Goal: Book appointment/travel/reservation

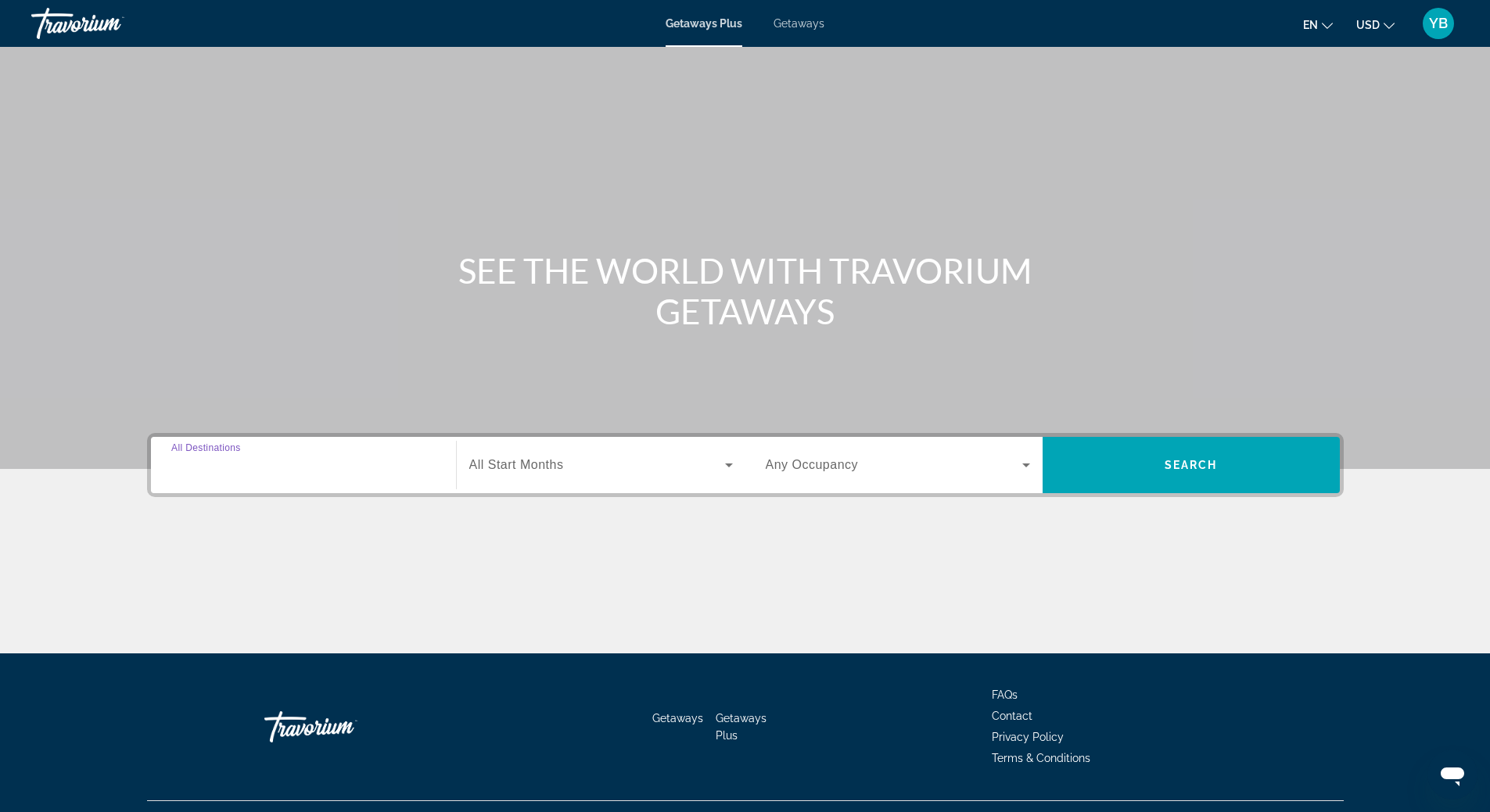
click at [302, 462] on input "Destination All Destinations" at bounding box center [303, 466] width 264 height 19
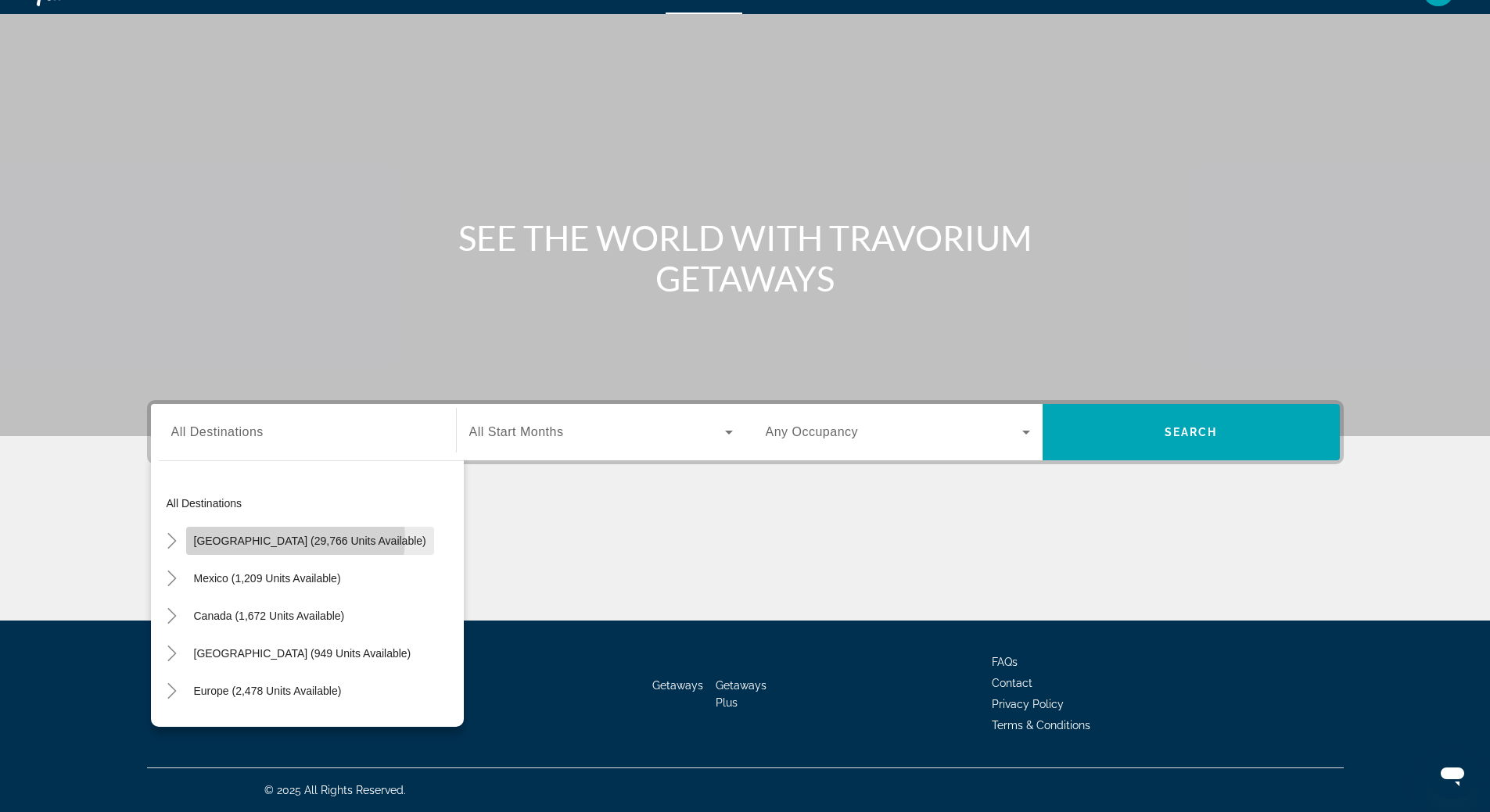
click at [295, 538] on span "[GEOGRAPHIC_DATA] (29,766 units available)" at bounding box center [310, 540] width 232 height 12
type input "**********"
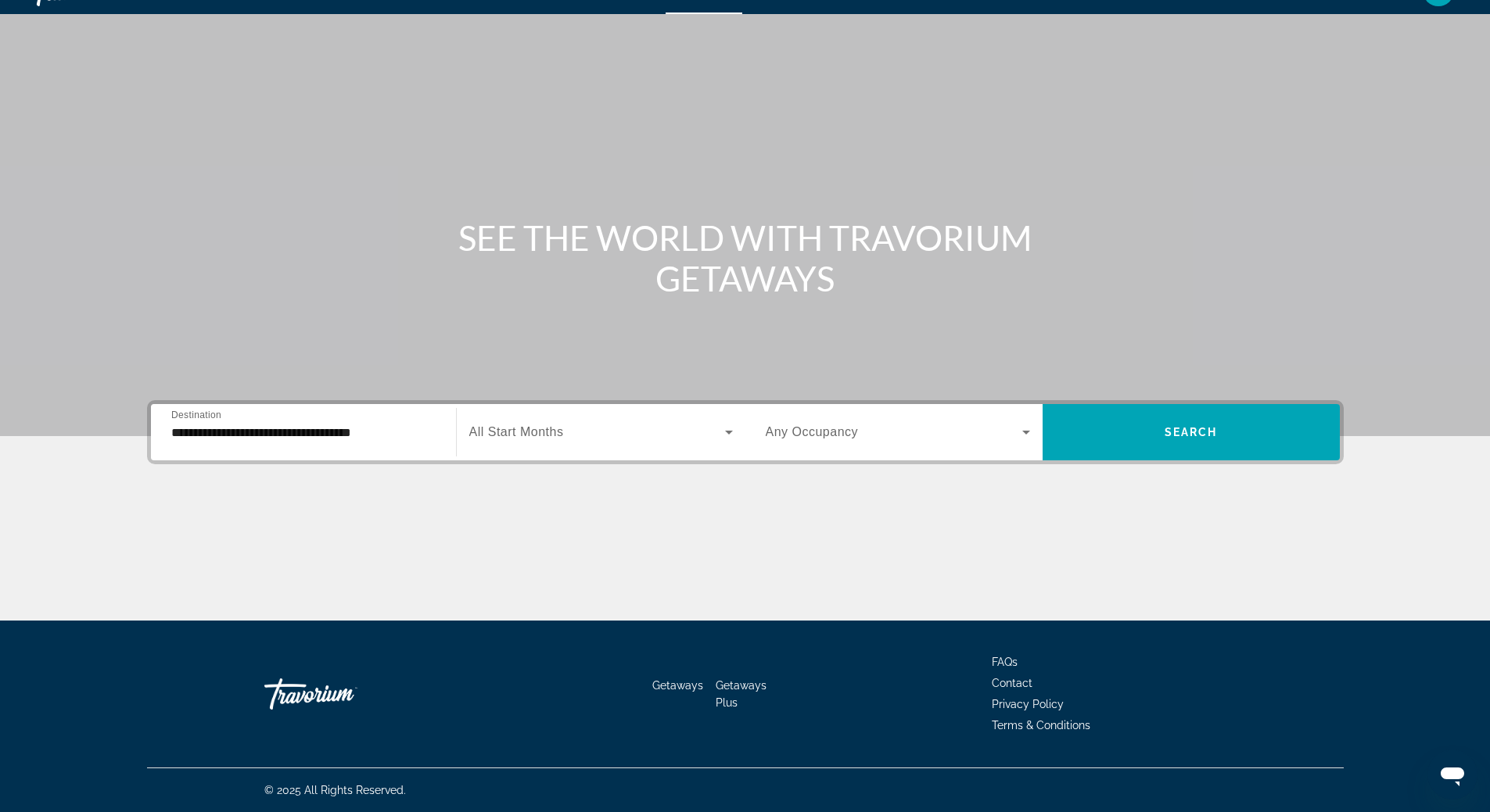
click at [524, 429] on span "All Start Months" at bounding box center [517, 432] width 95 height 13
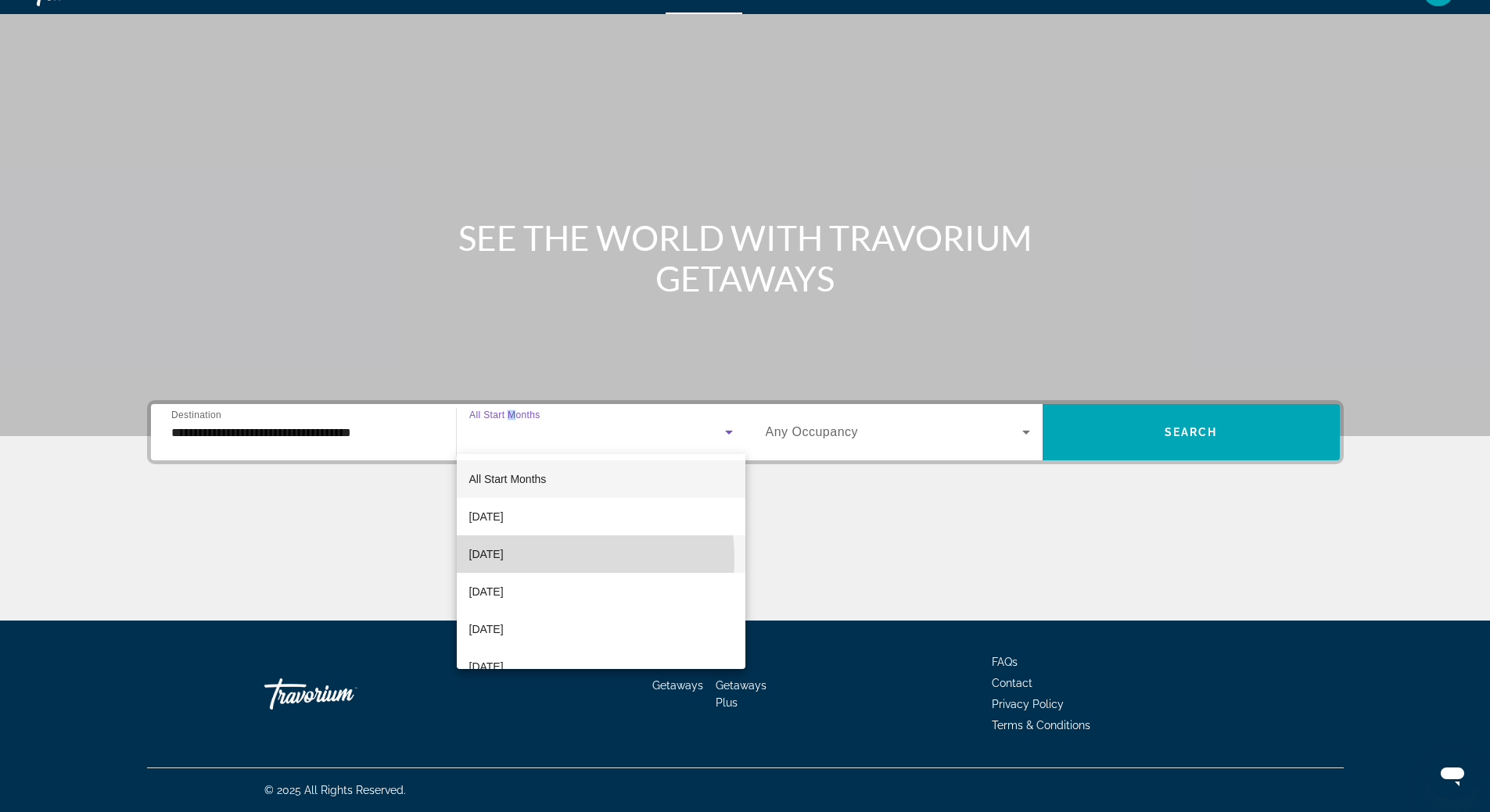
click at [504, 559] on span "[DATE]" at bounding box center [487, 555] width 34 height 19
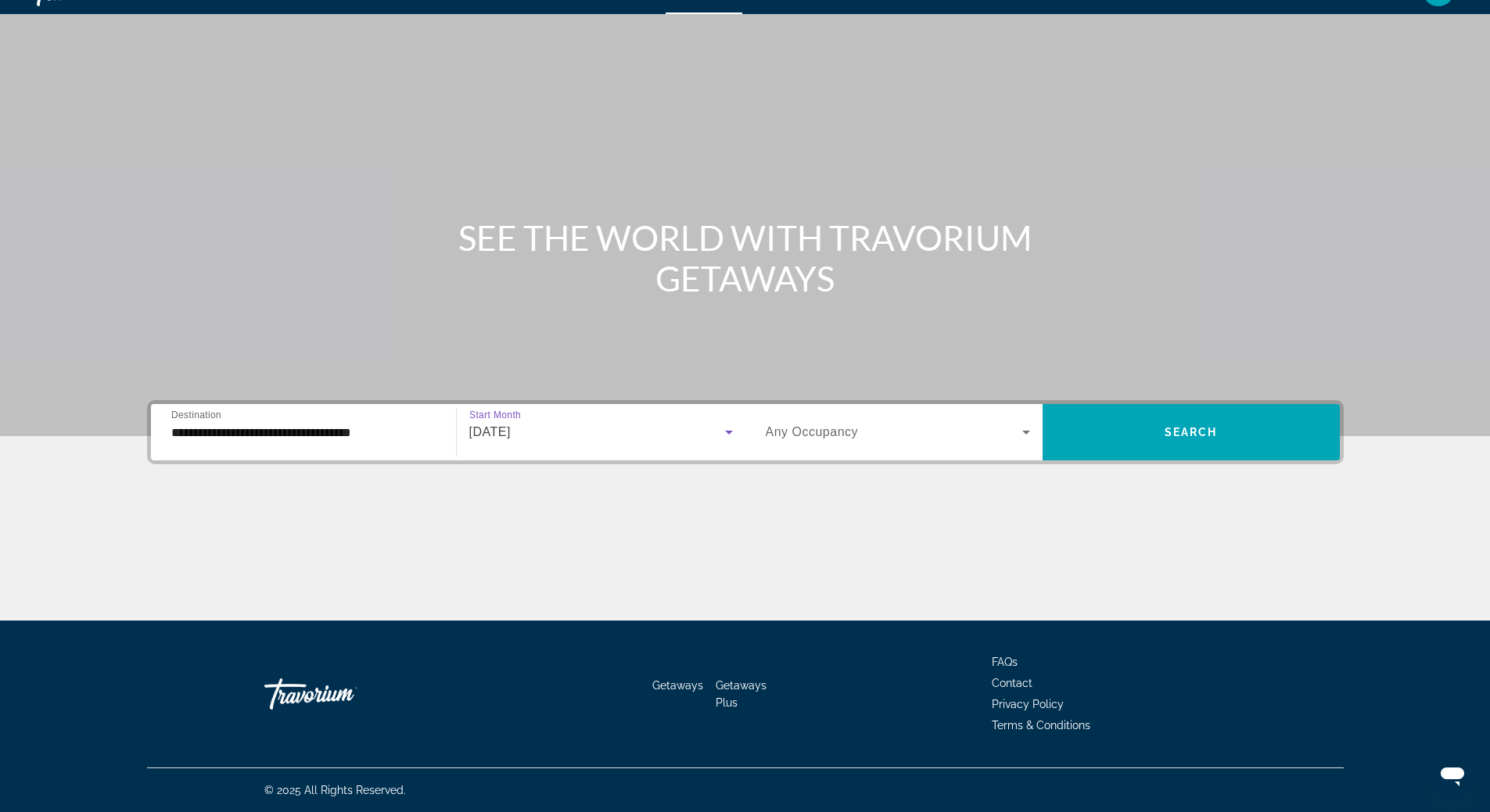
click at [854, 430] on span "Any Occupancy" at bounding box center [812, 432] width 93 height 13
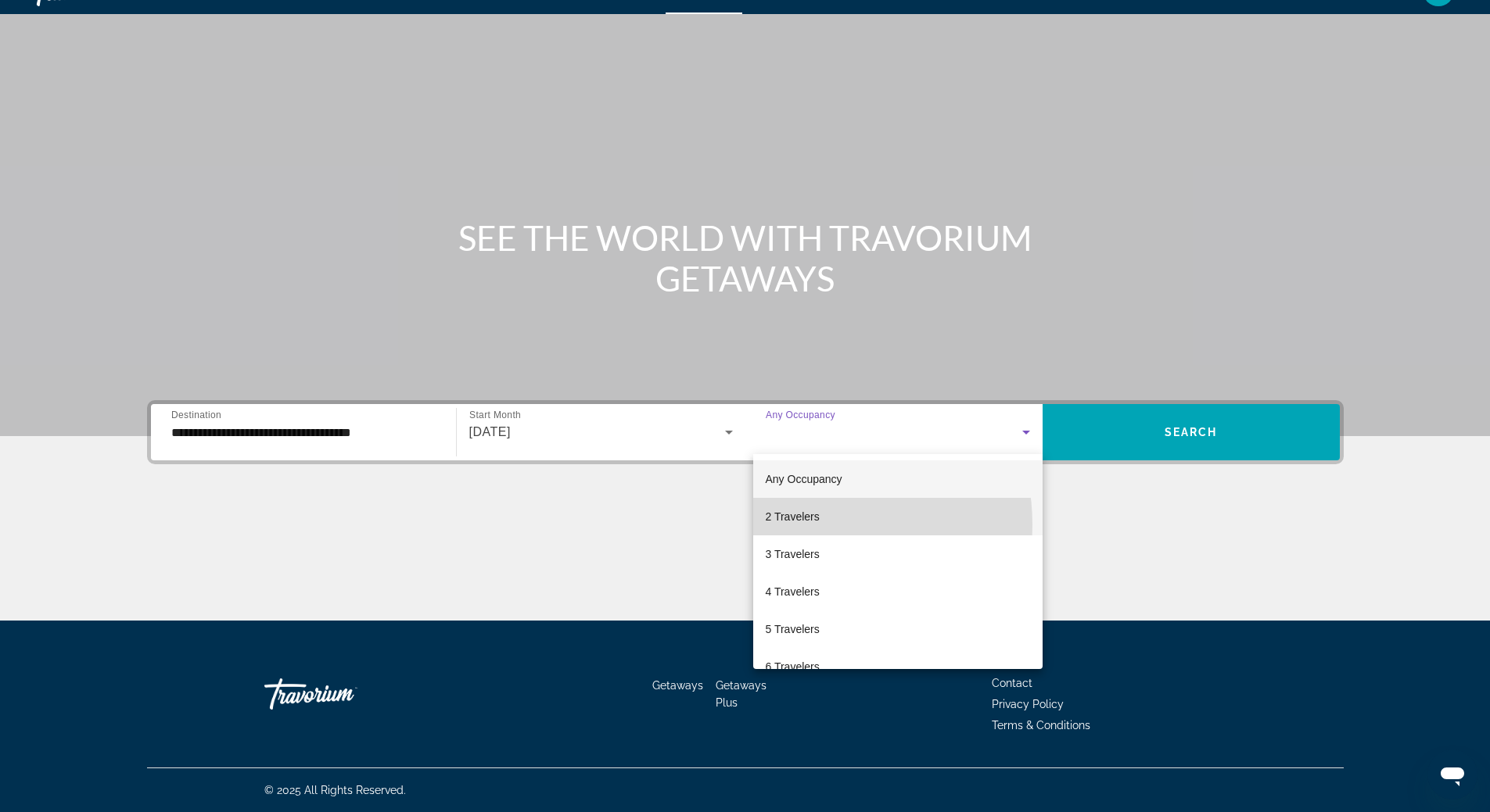
click at [804, 526] on mat-option "2 Travelers" at bounding box center [897, 516] width 289 height 37
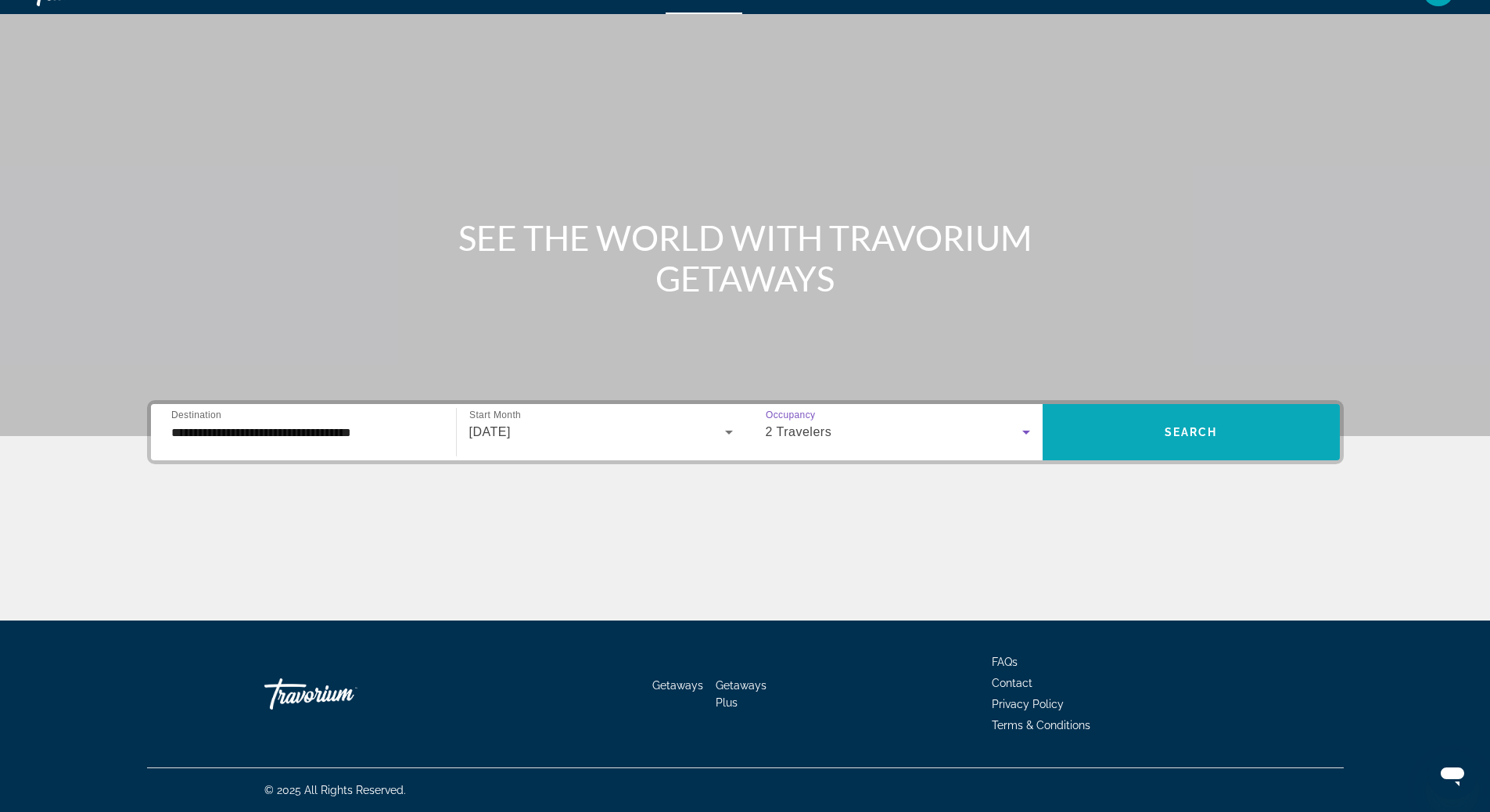
click at [1156, 425] on span "Search widget" at bounding box center [1191, 431] width 297 height 37
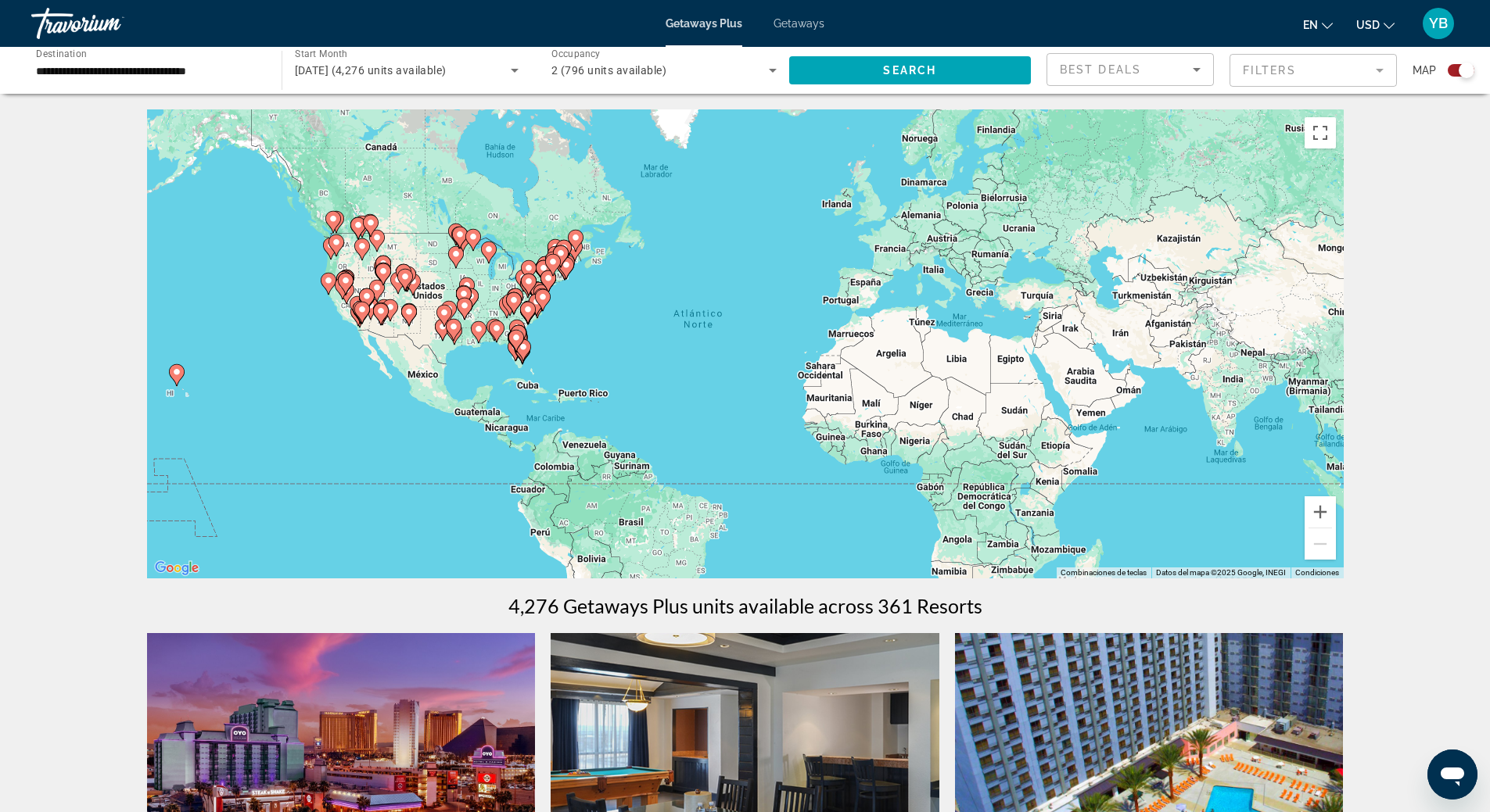
click at [1253, 68] on mat-form-field "Filters" at bounding box center [1313, 70] width 167 height 33
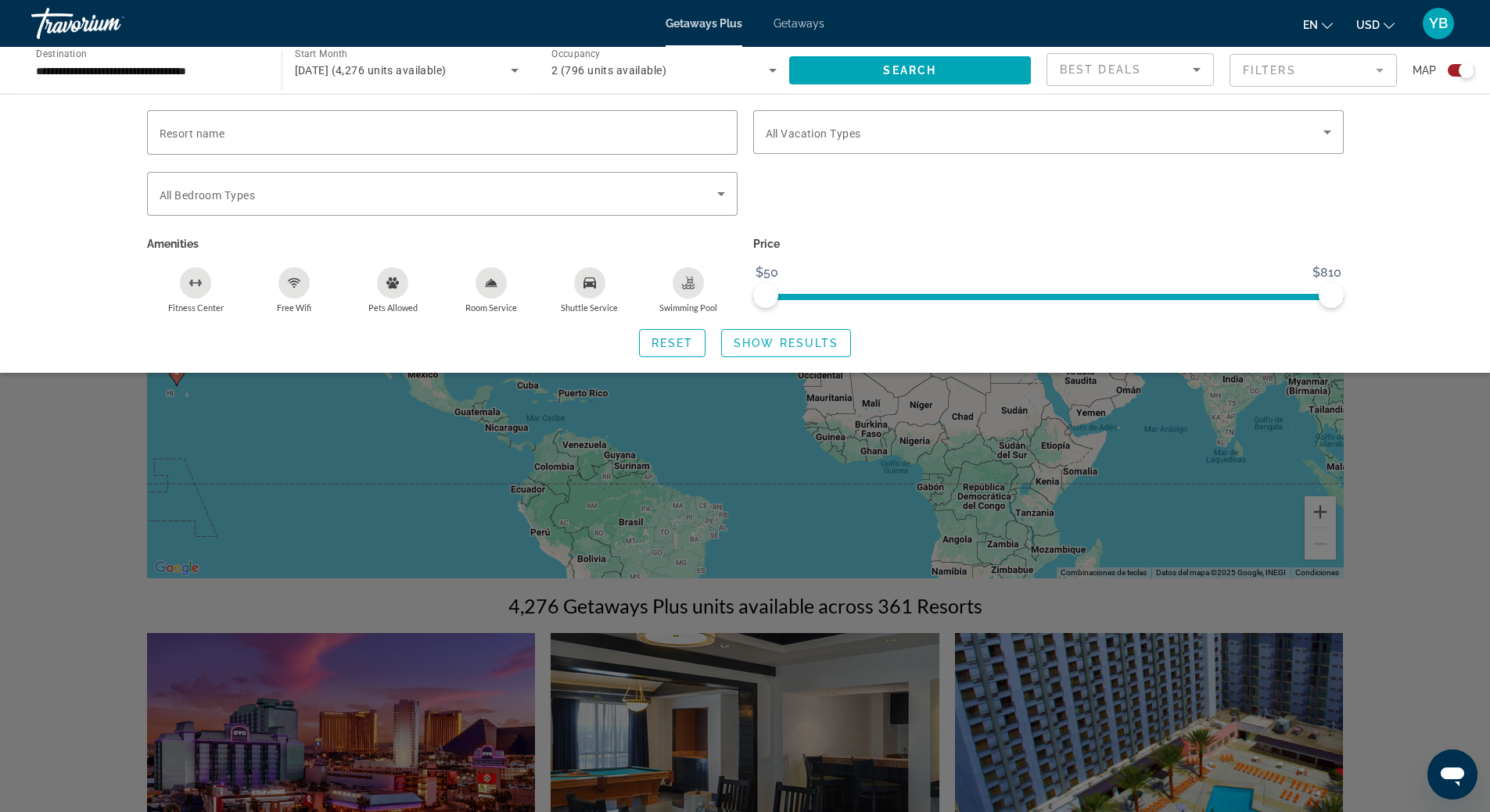
click at [1171, 65] on div "Best Deals" at bounding box center [1126, 69] width 133 height 19
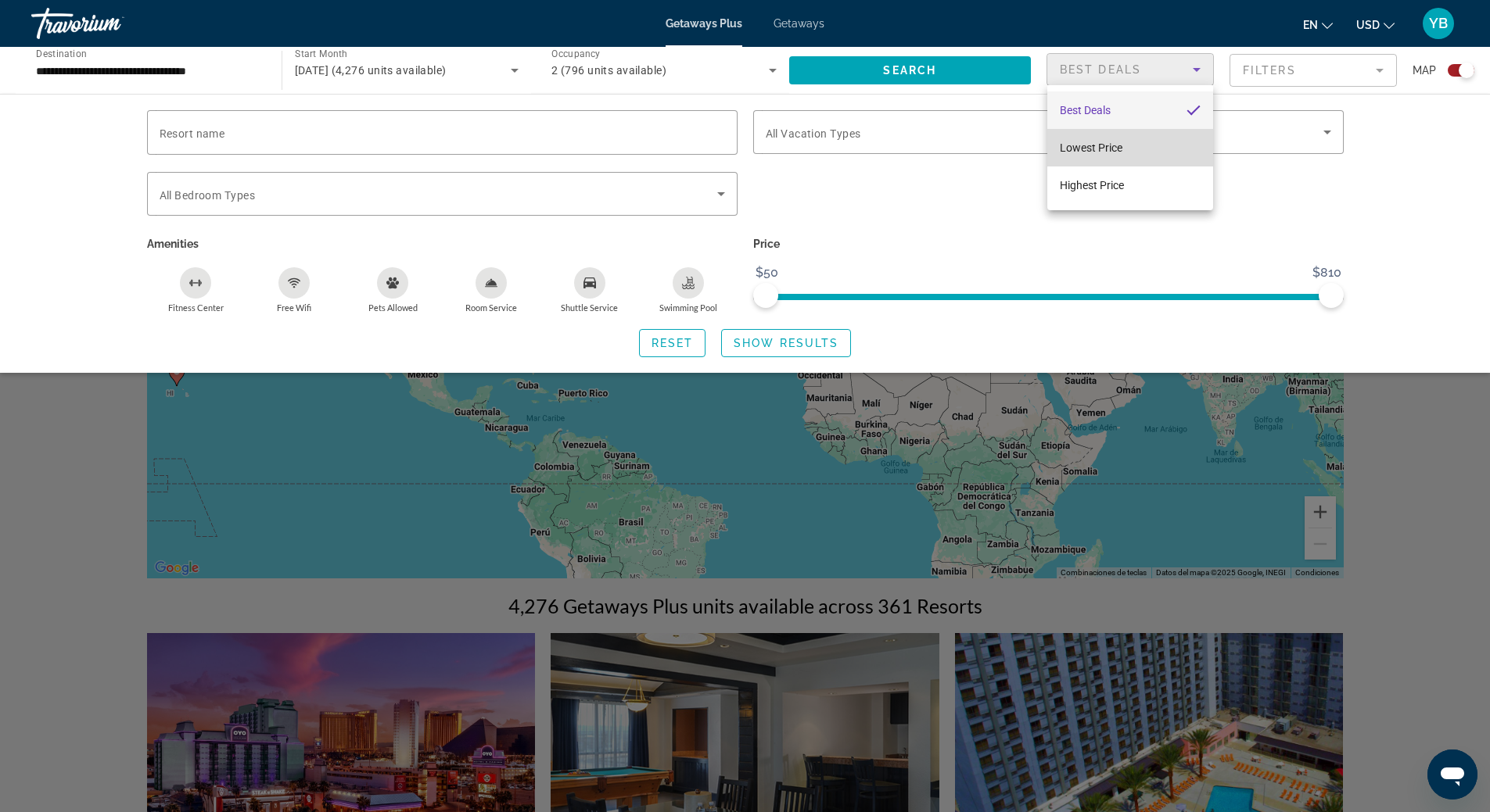
click at [1137, 135] on mat-option "Lowest Price" at bounding box center [1130, 147] width 165 height 37
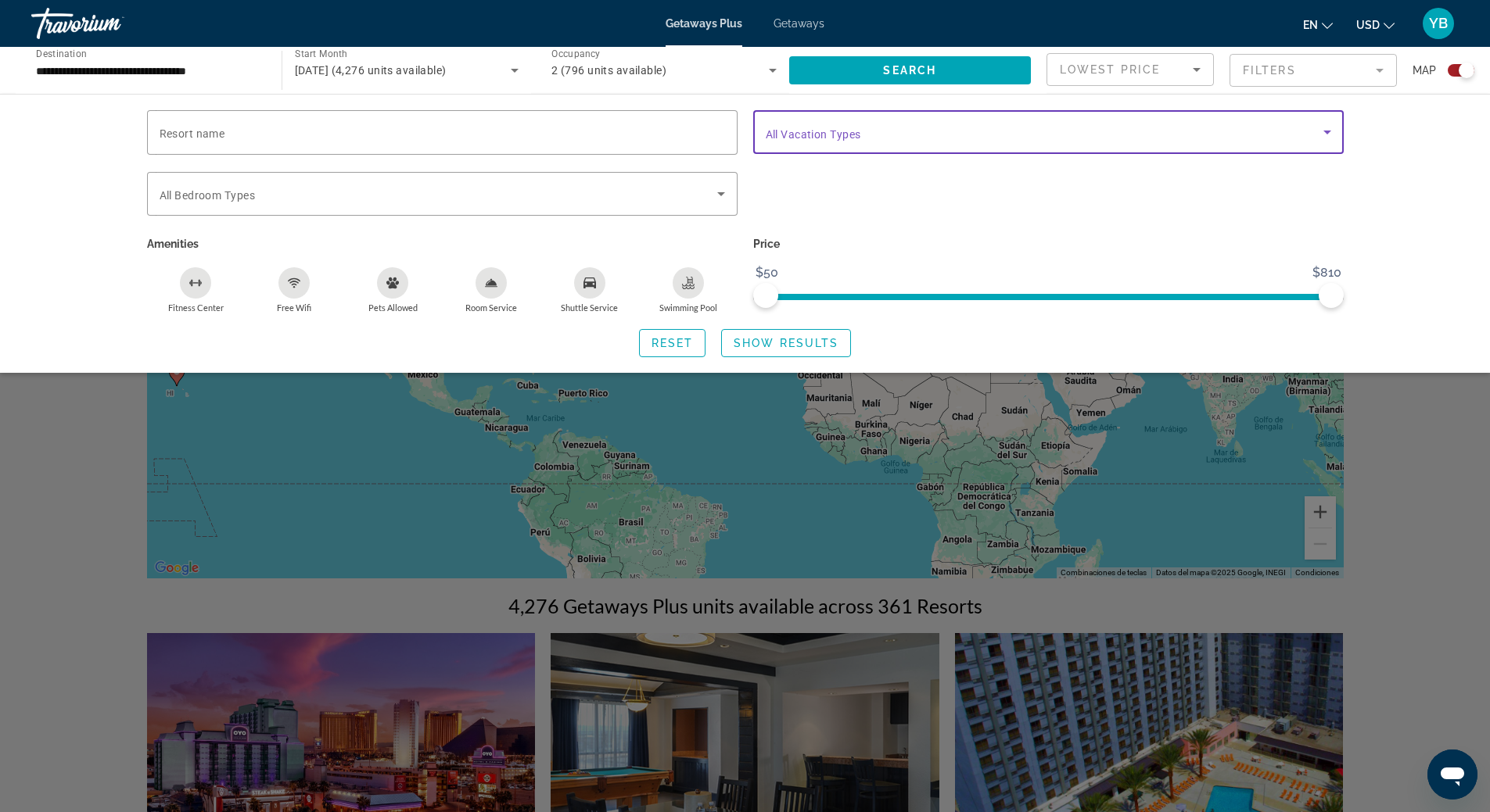
click at [864, 136] on span "Search widget" at bounding box center [1044, 132] width 558 height 19
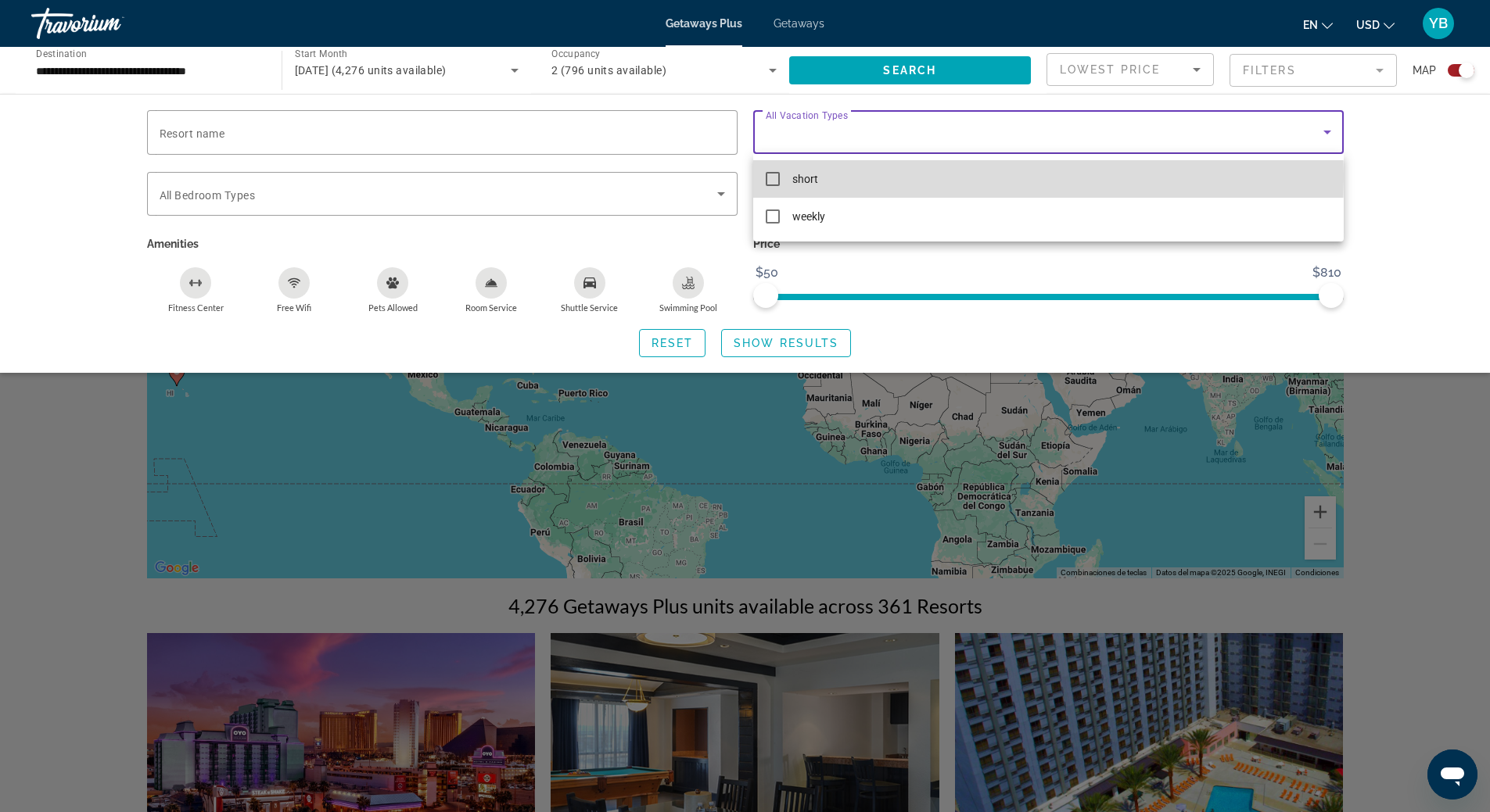
click at [819, 177] on mat-option "short" at bounding box center [1047, 179] width 590 height 37
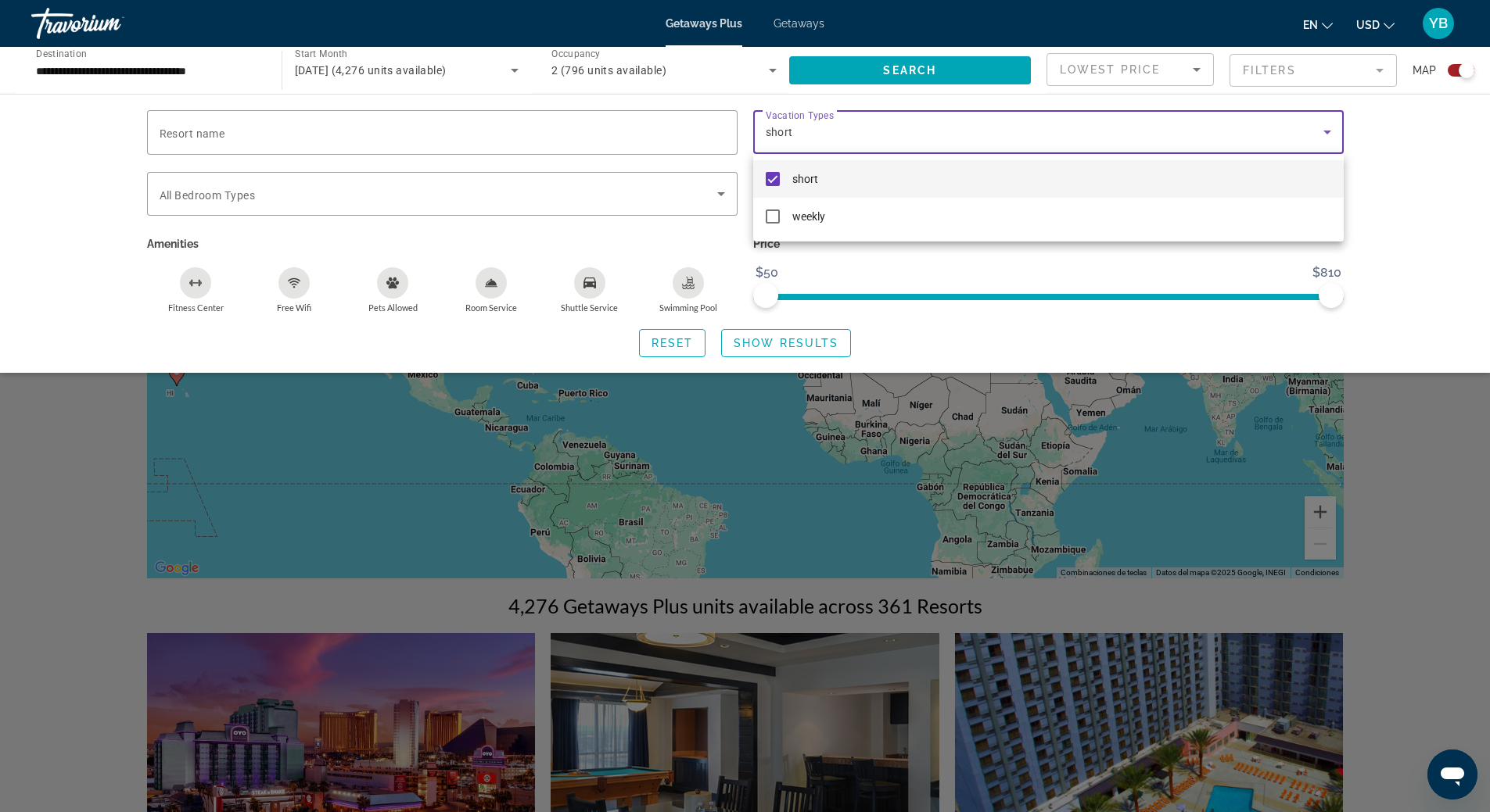
click at [258, 132] on div at bounding box center [745, 406] width 1490 height 812
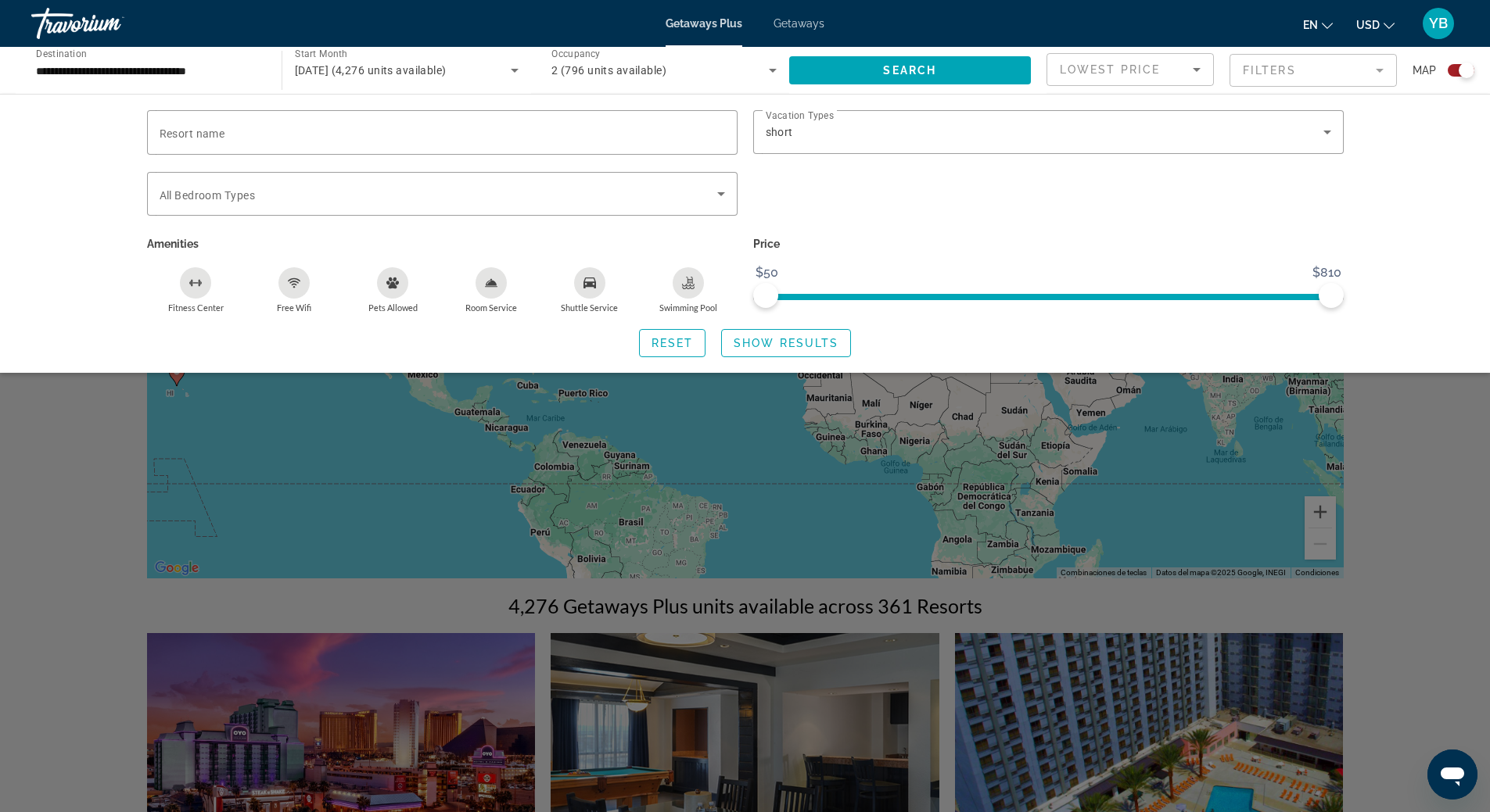
click at [701, 285] on div "Swimming Pool" at bounding box center [688, 282] width 31 height 31
click at [777, 343] on span "Show Results" at bounding box center [786, 343] width 105 height 12
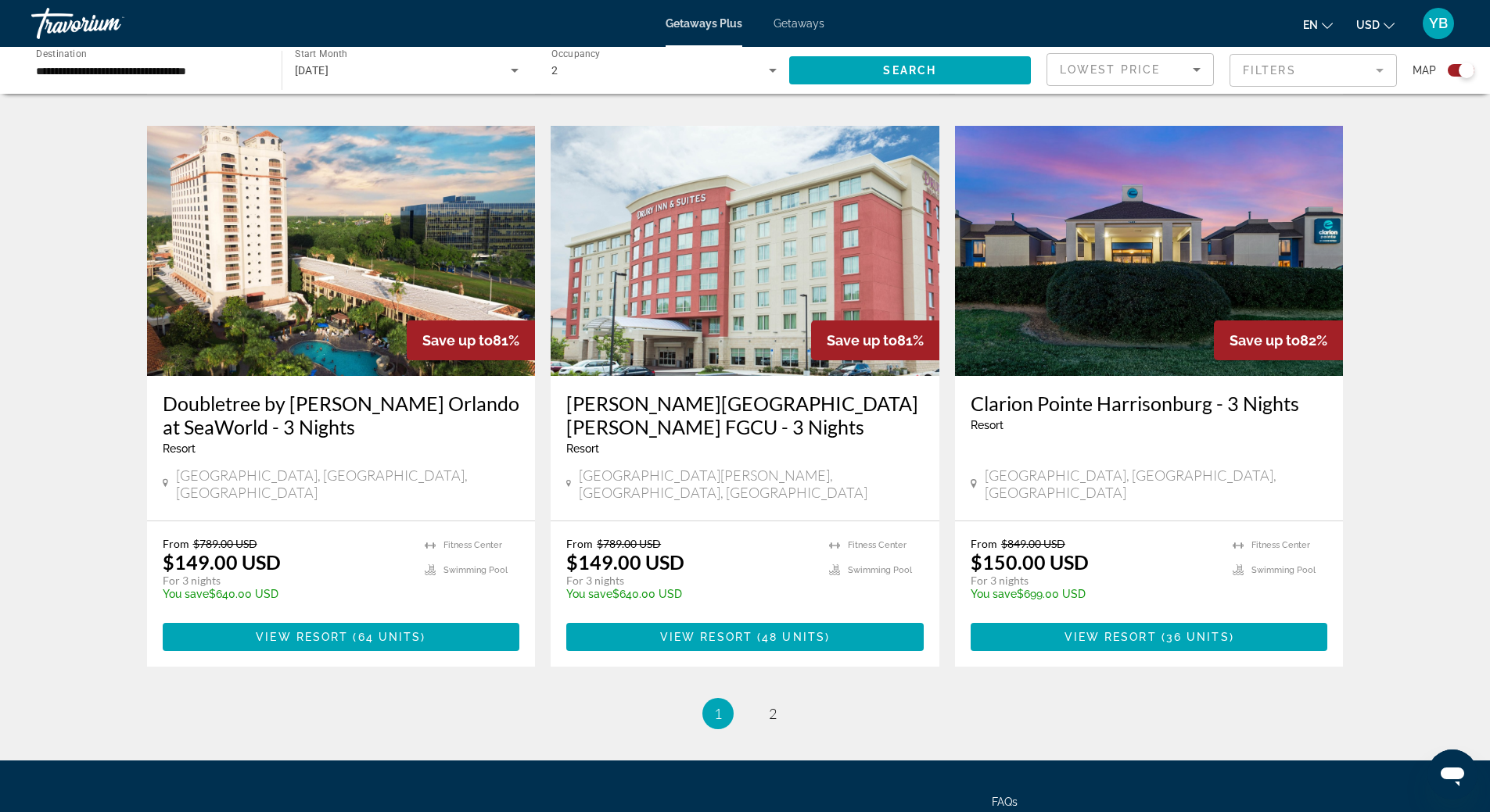
scroll to position [2271, 0]
click at [774, 704] on span "2" at bounding box center [773, 712] width 8 height 17
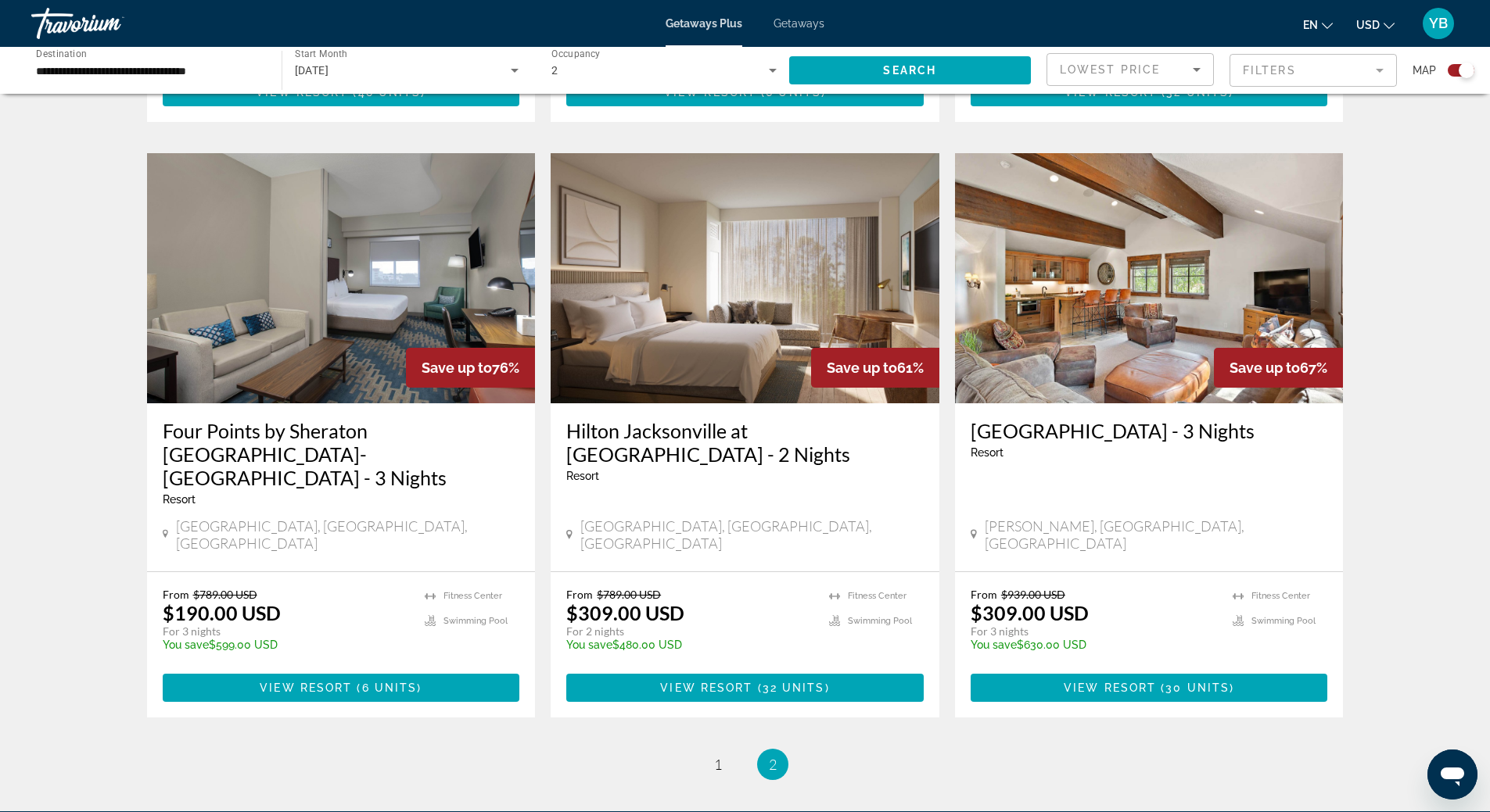
scroll to position [1184, 0]
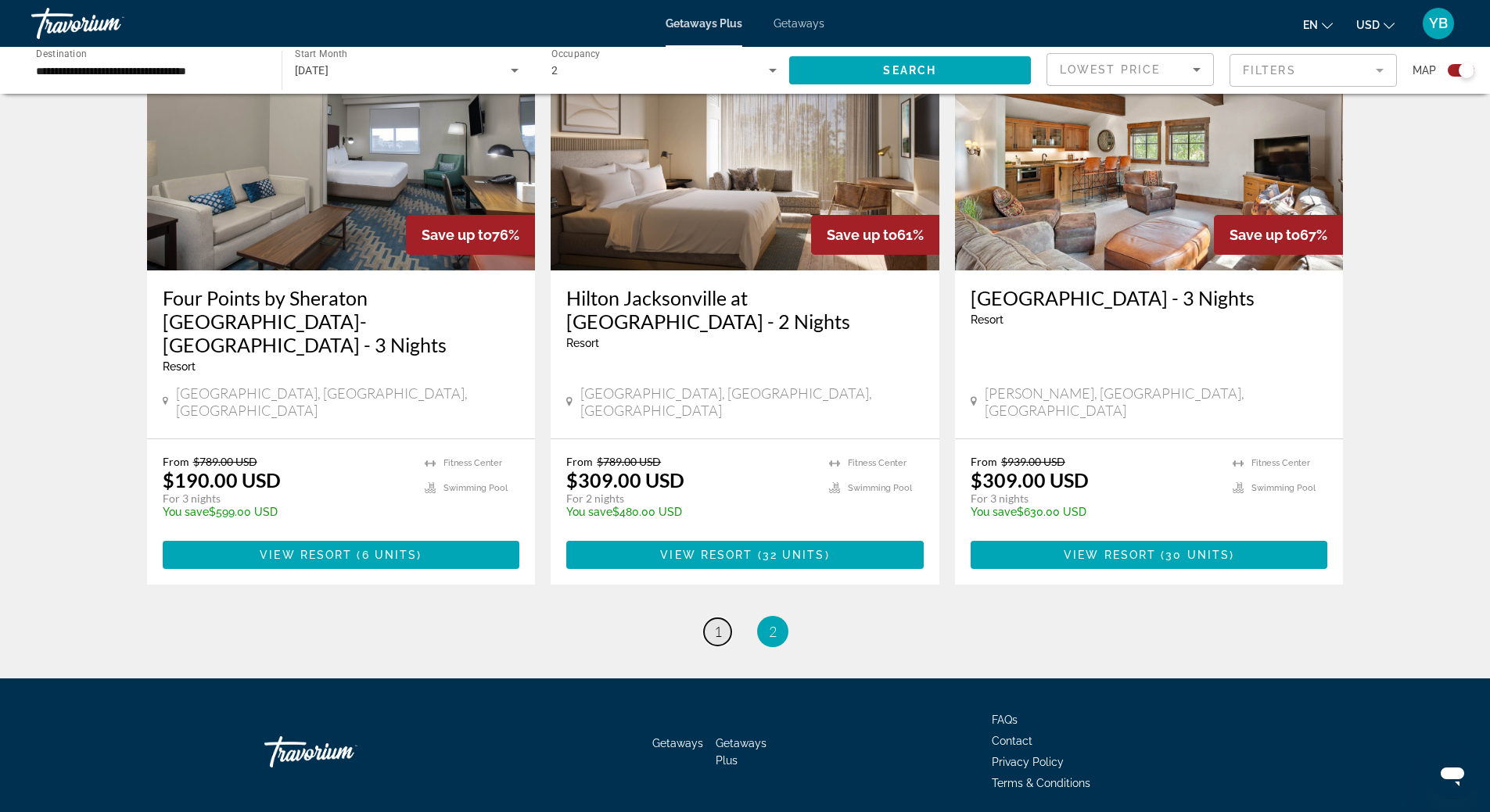
click at [719, 618] on link "page 1" at bounding box center [717, 632] width 28 height 28
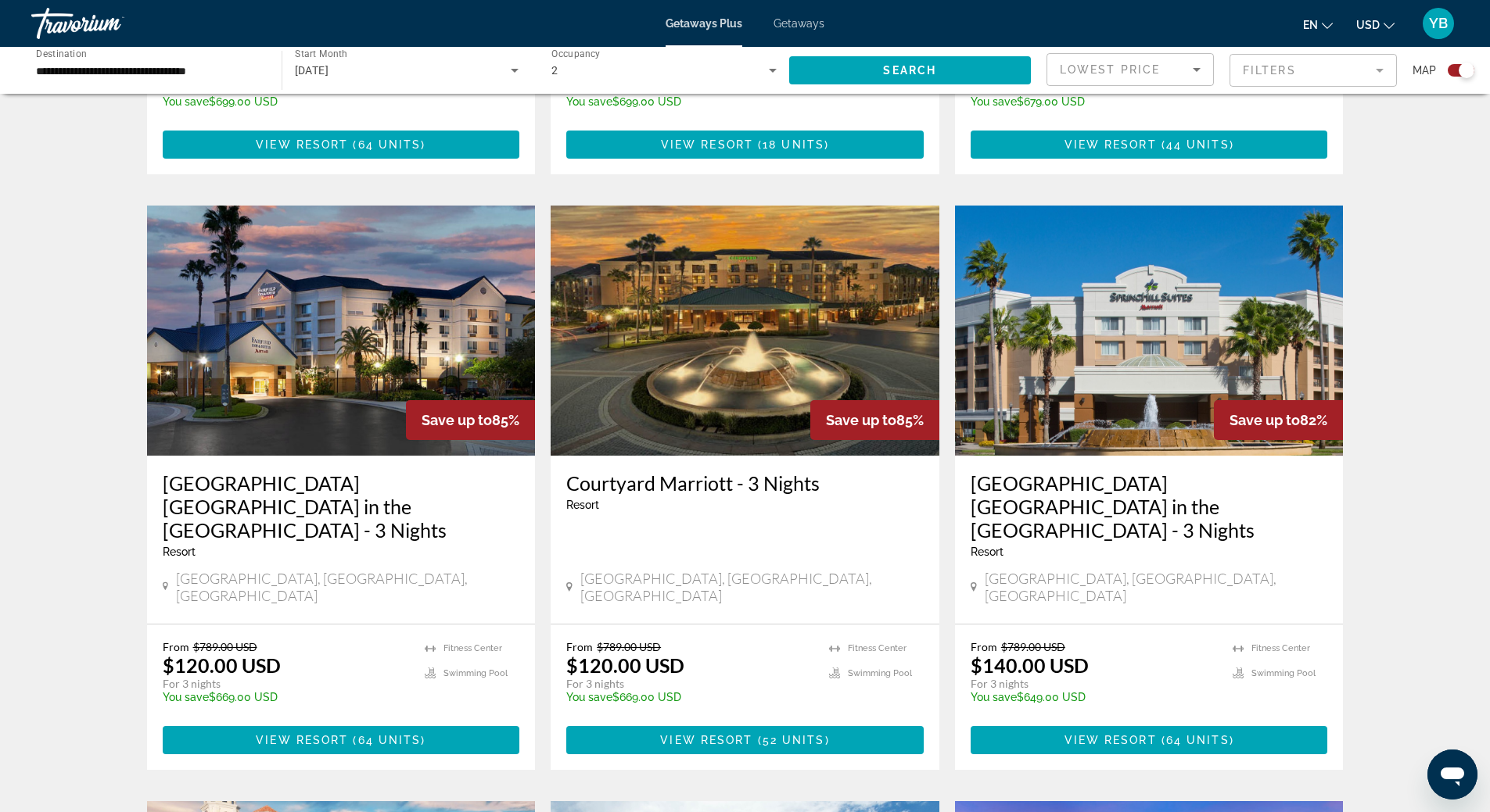
scroll to position [1641, 0]
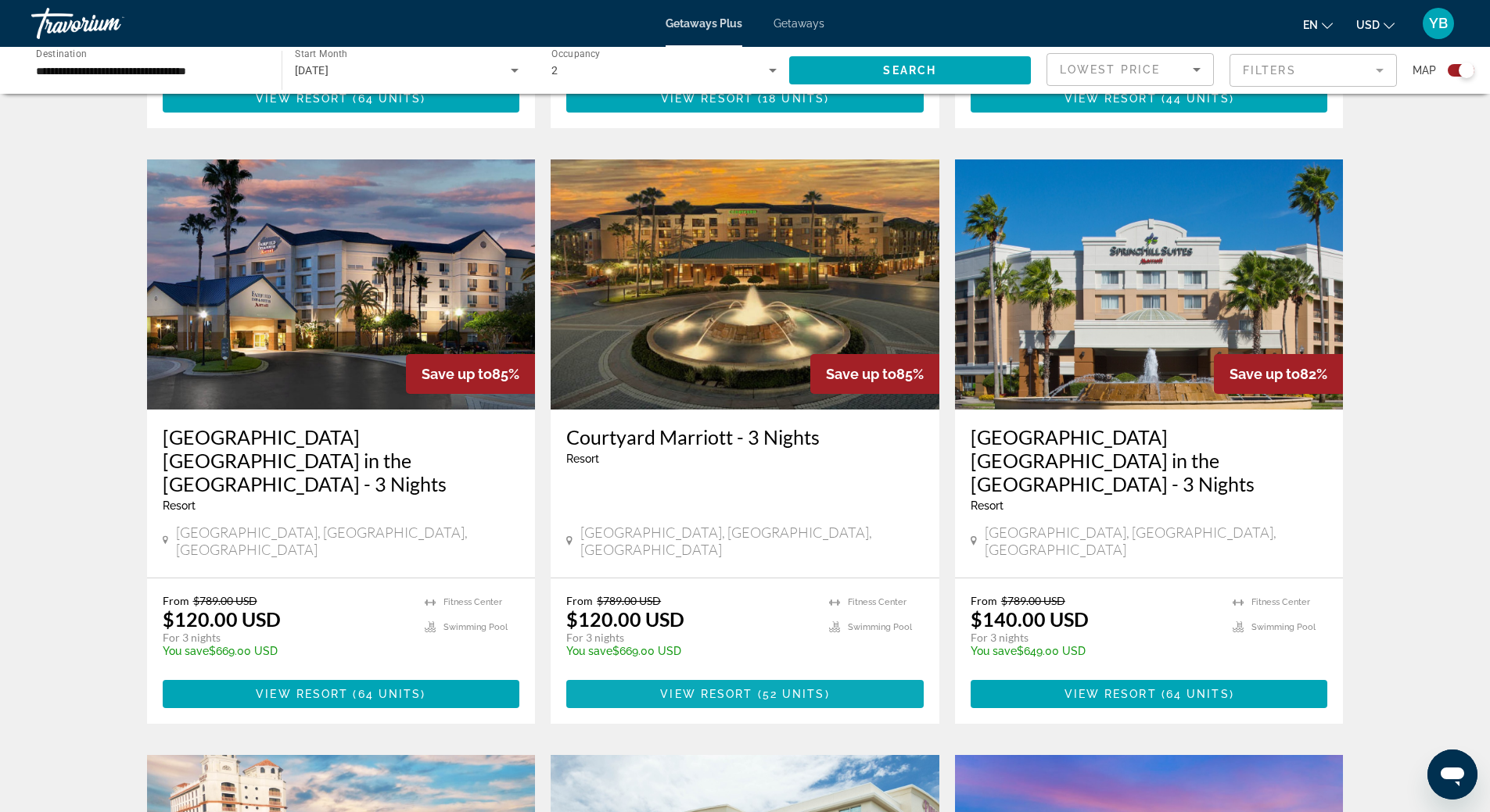
click at [730, 688] on span "View Resort" at bounding box center [705, 693] width 92 height 12
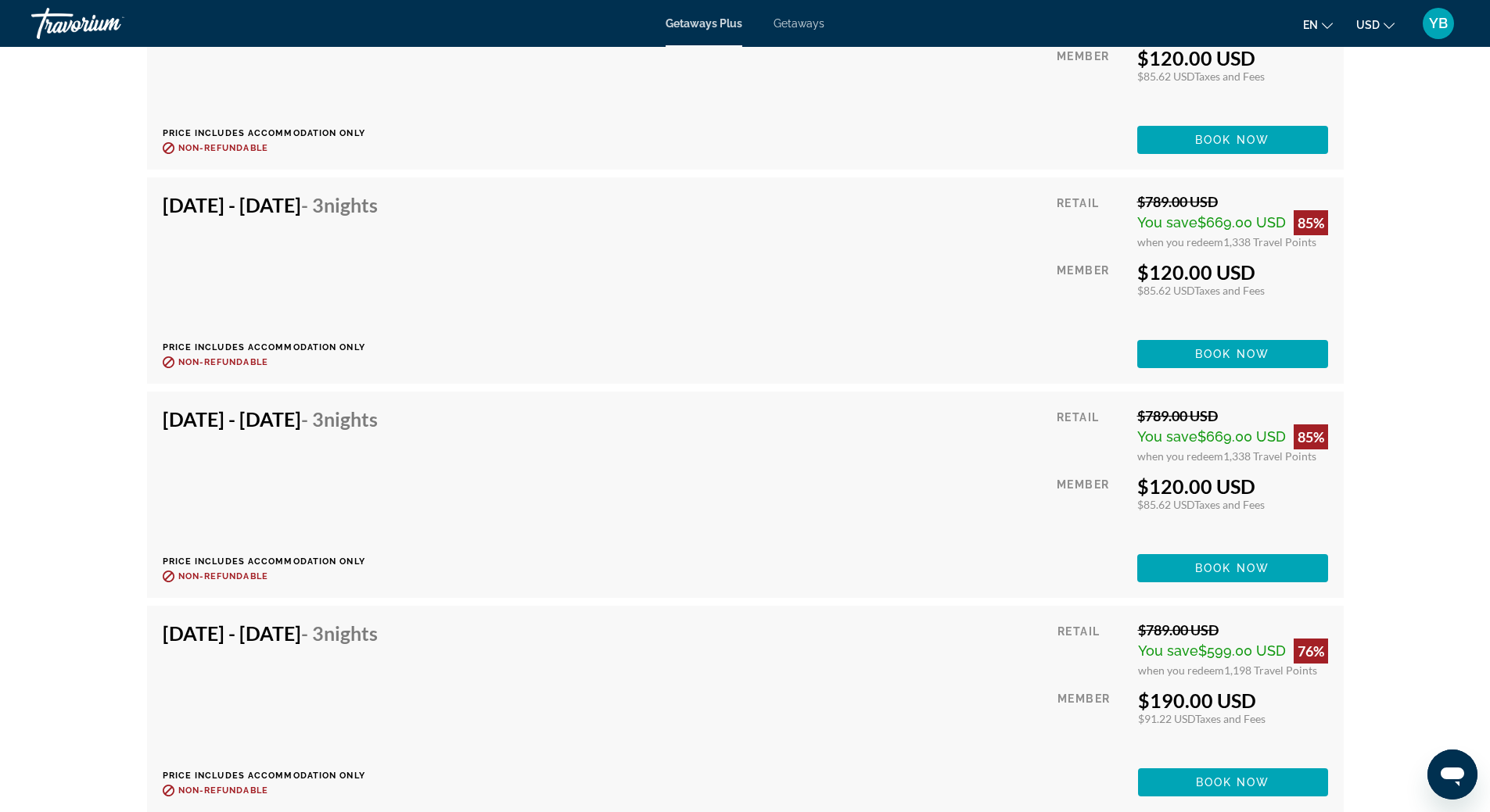
scroll to position [8205, 0]
